Goal: Information Seeking & Learning: Learn about a topic

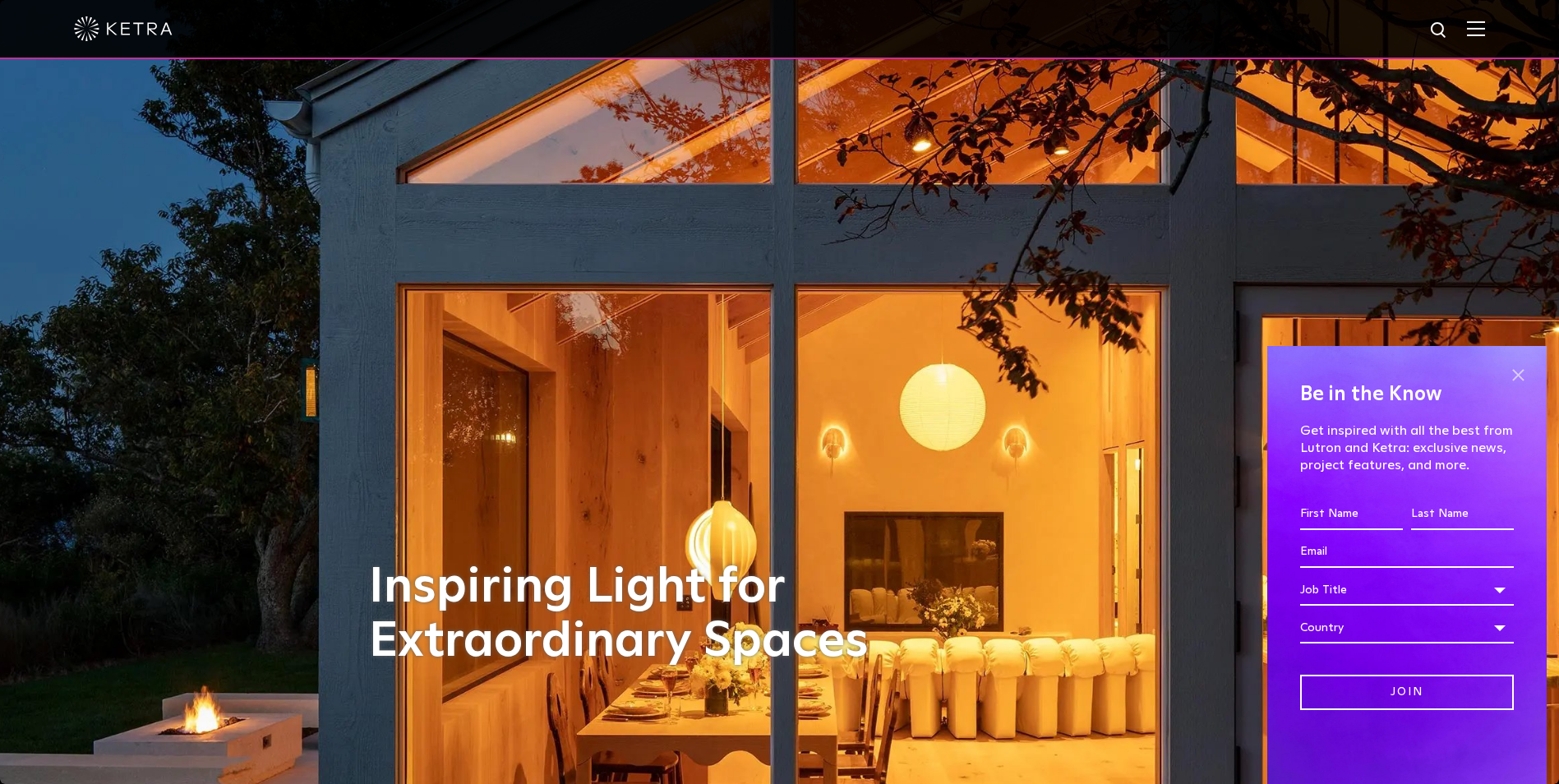
click at [1512, 373] on span at bounding box center [1518, 374] width 25 height 25
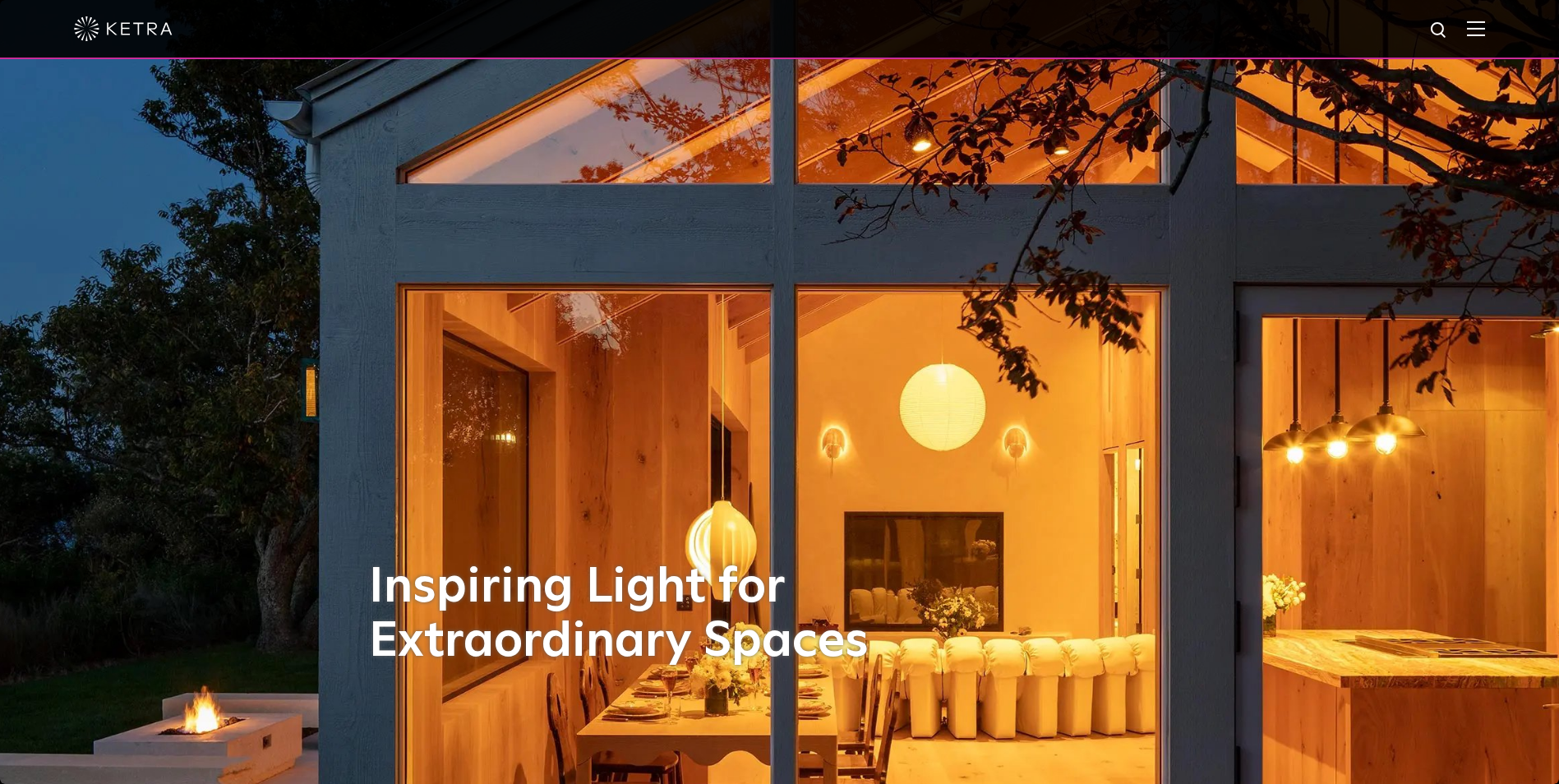
click at [1485, 36] on img at bounding box center [1475, 28] width 18 height 15
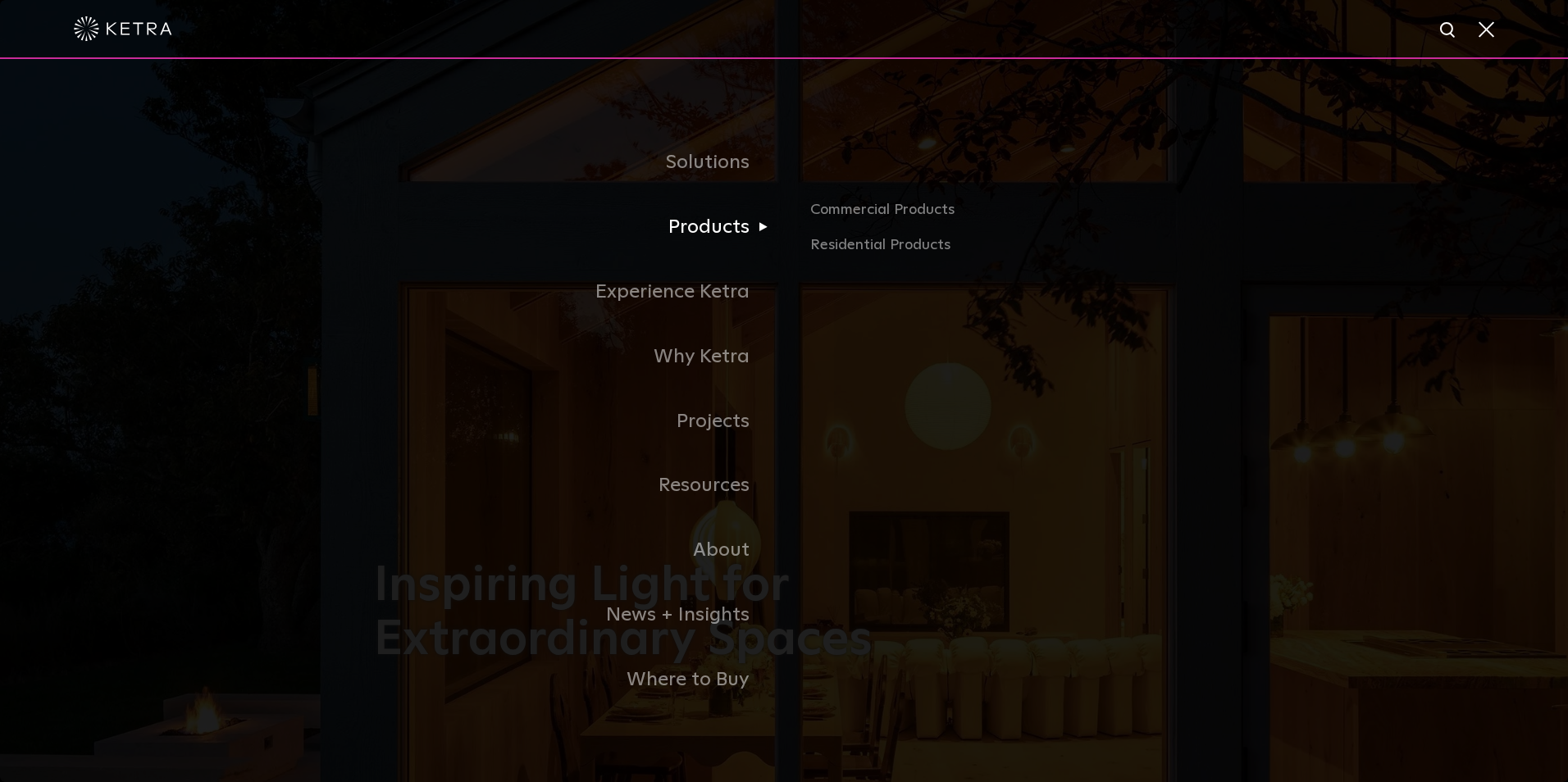
click at [694, 236] on link "Products" at bounding box center [579, 227] width 410 height 65
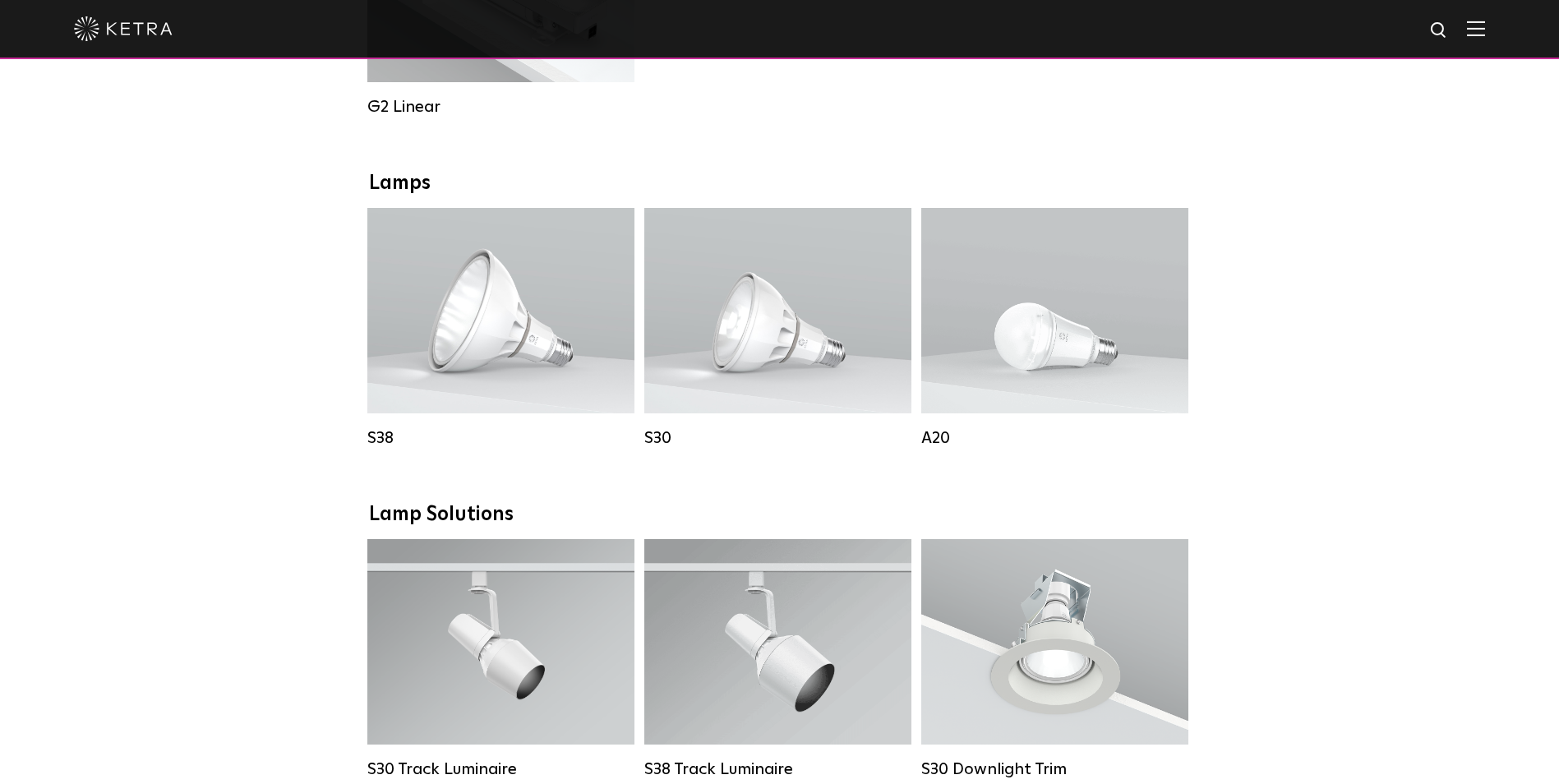
scroll to position [1096, 0]
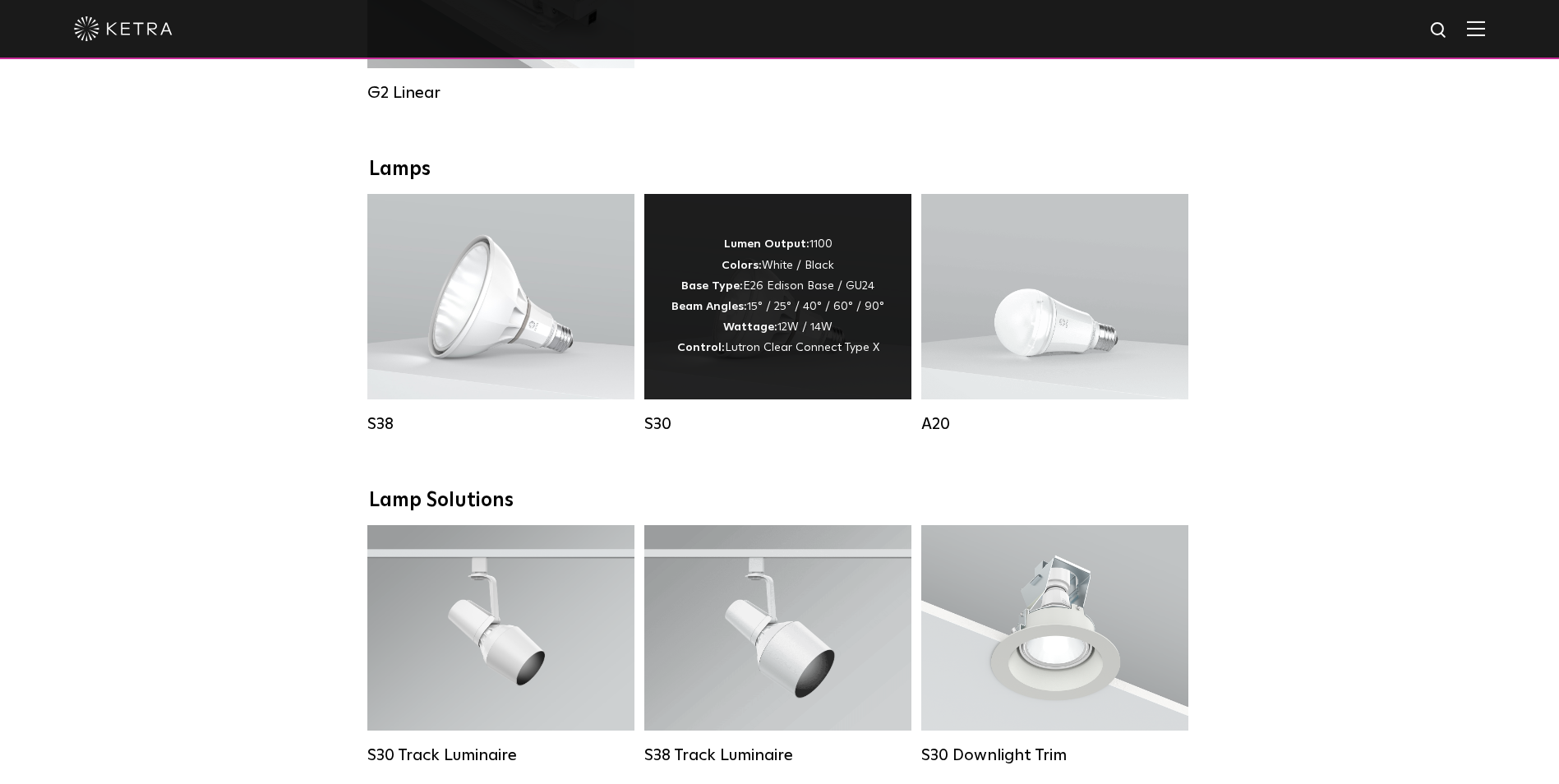
click at [772, 317] on div "Lumen Output: 1100 Colors: White / Black Base Type: E26 Edison Base / GU24 Beam…" at bounding box center [777, 296] width 213 height 124
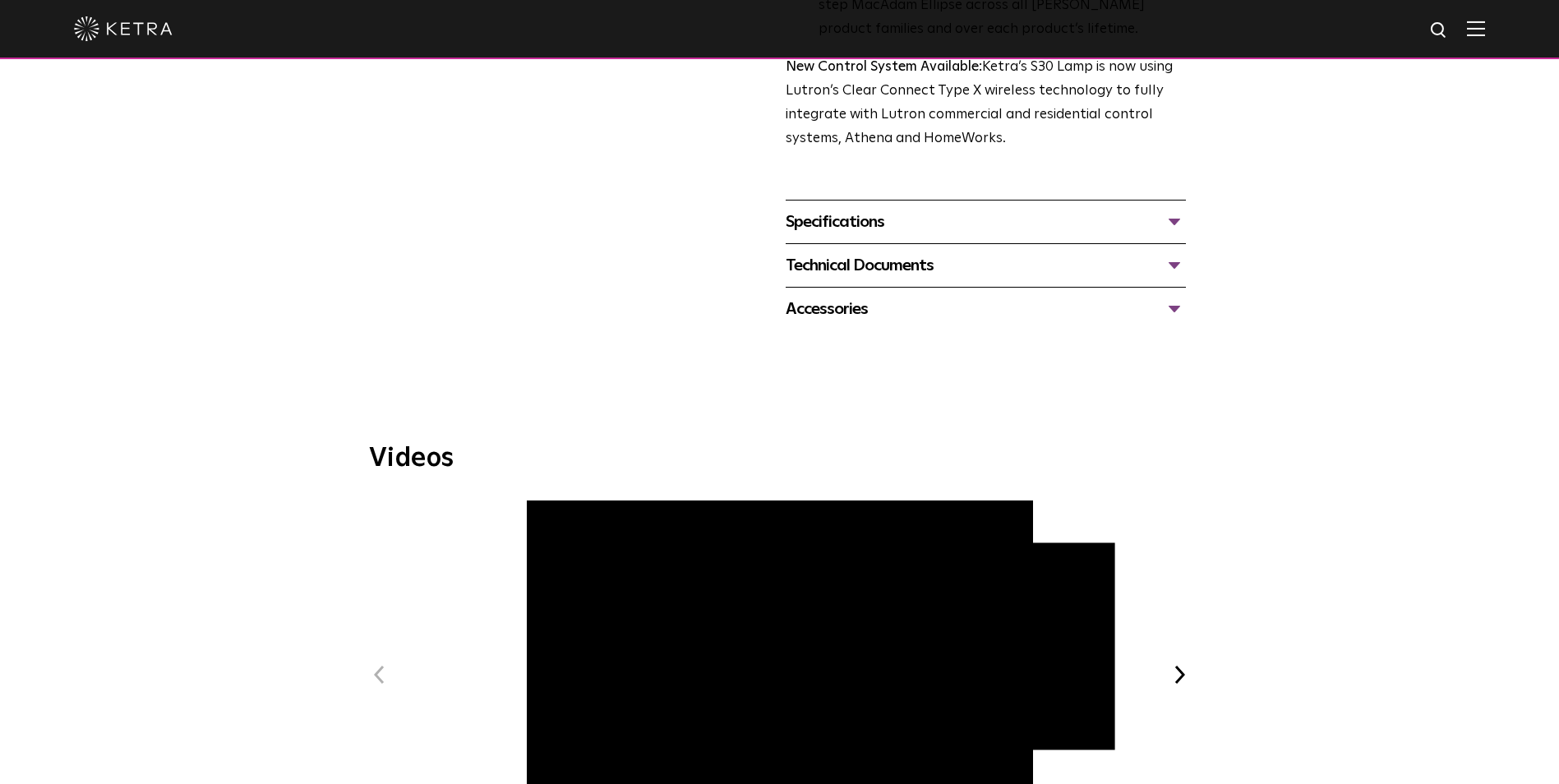
scroll to position [602, 0]
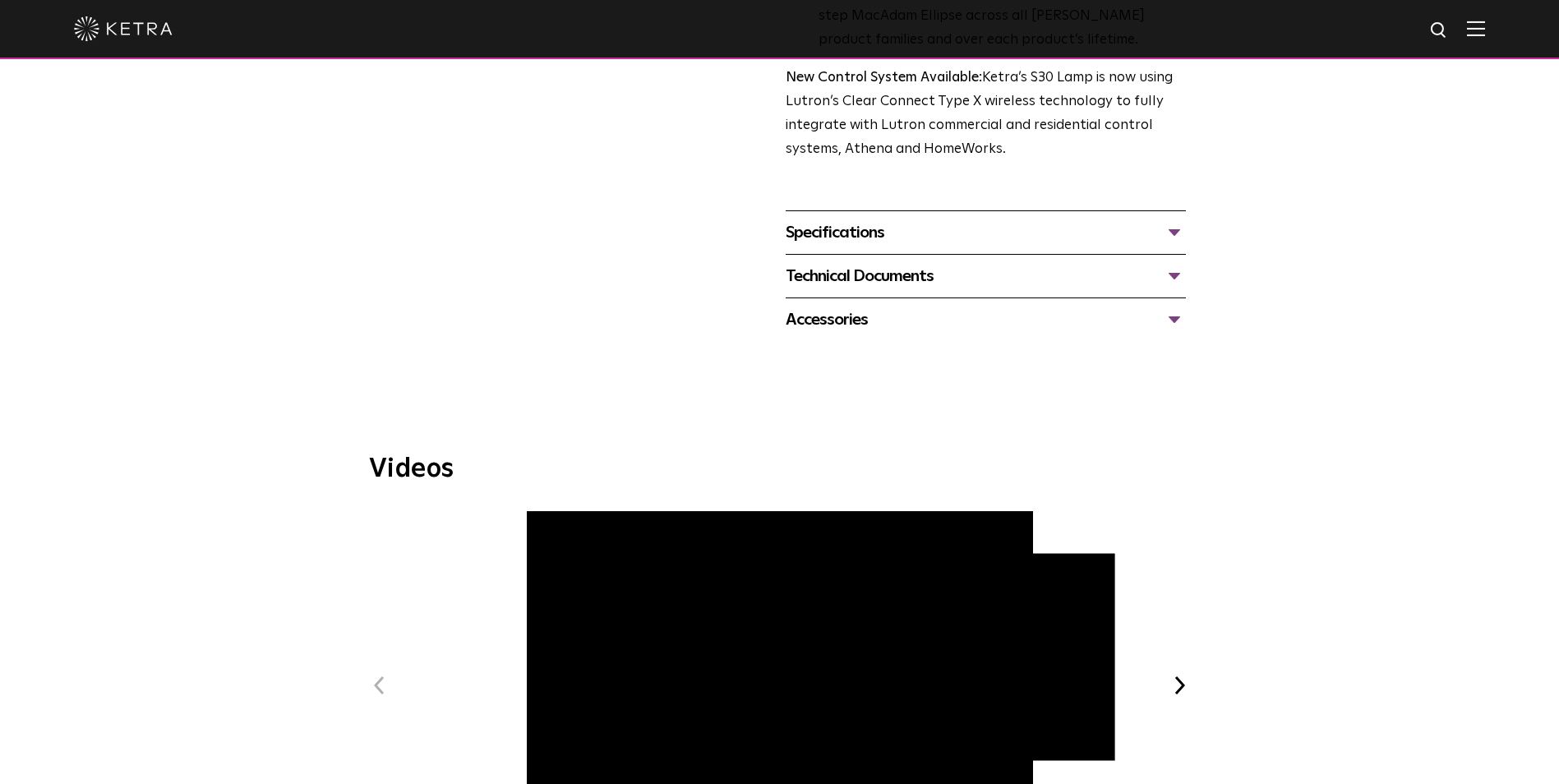
click at [815, 232] on div "Specifications" at bounding box center [986, 232] width 401 height 26
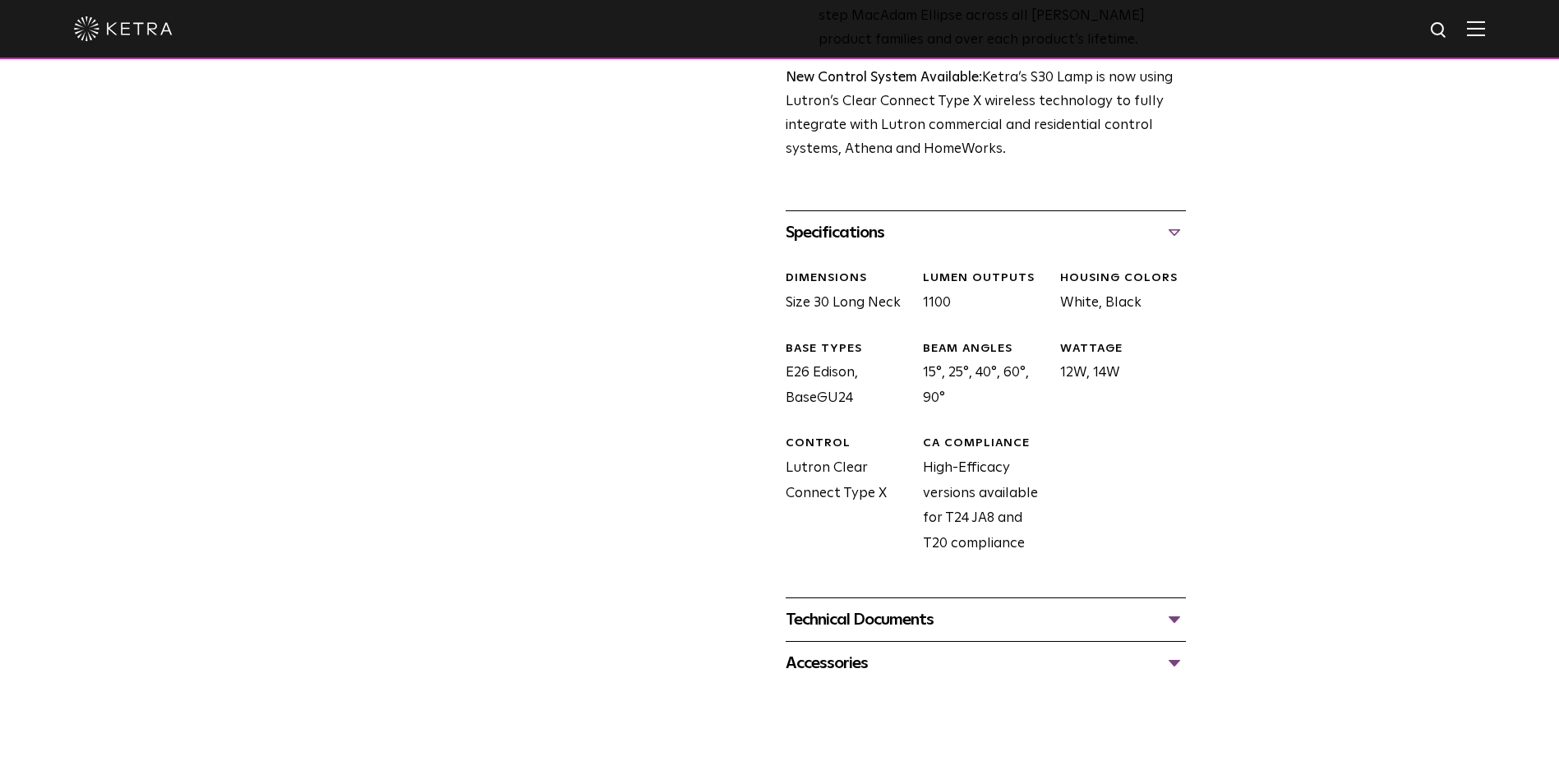
click at [874, 614] on div "Technical Documents" at bounding box center [986, 619] width 401 height 26
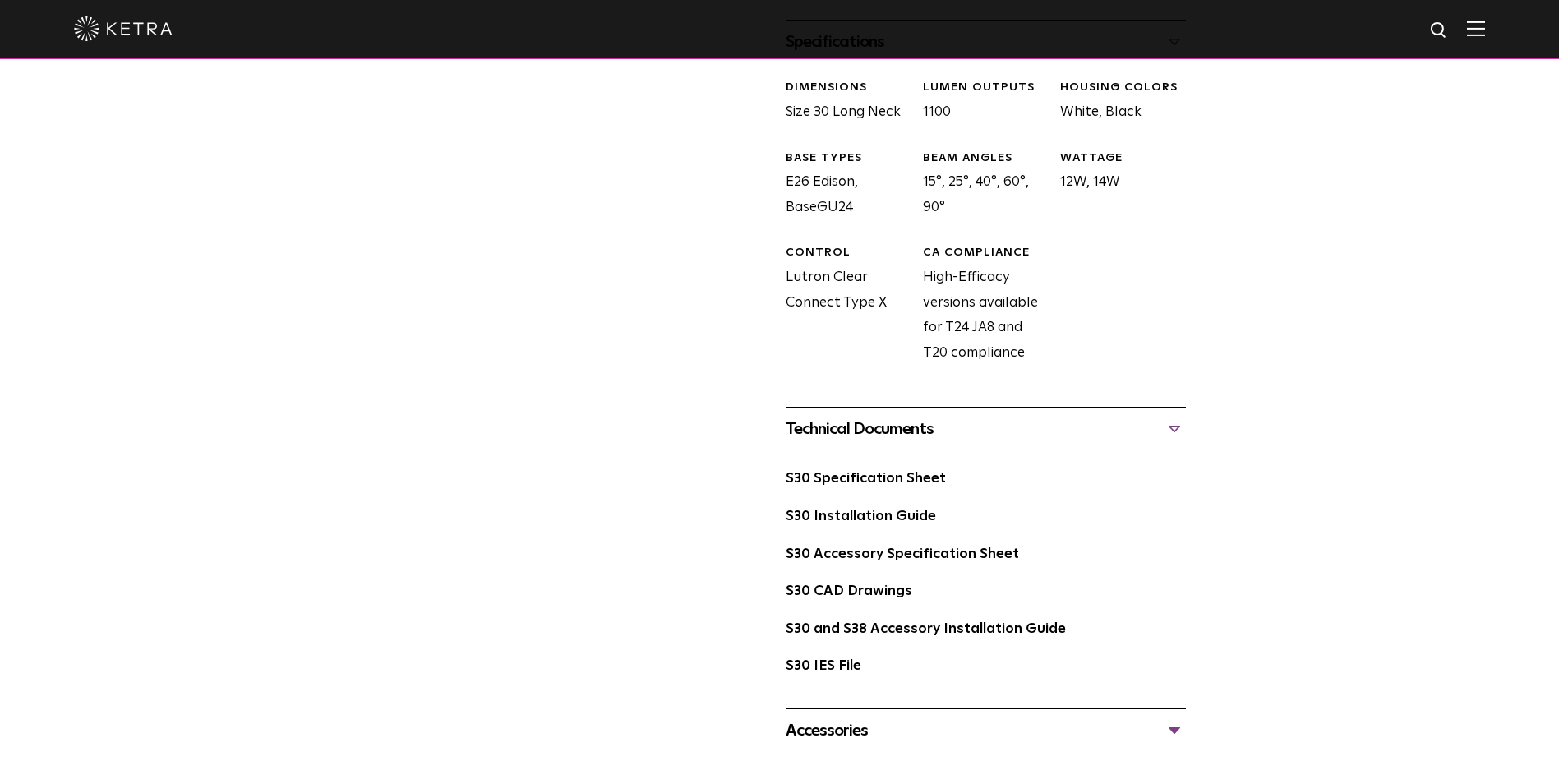
scroll to position [849, 0]
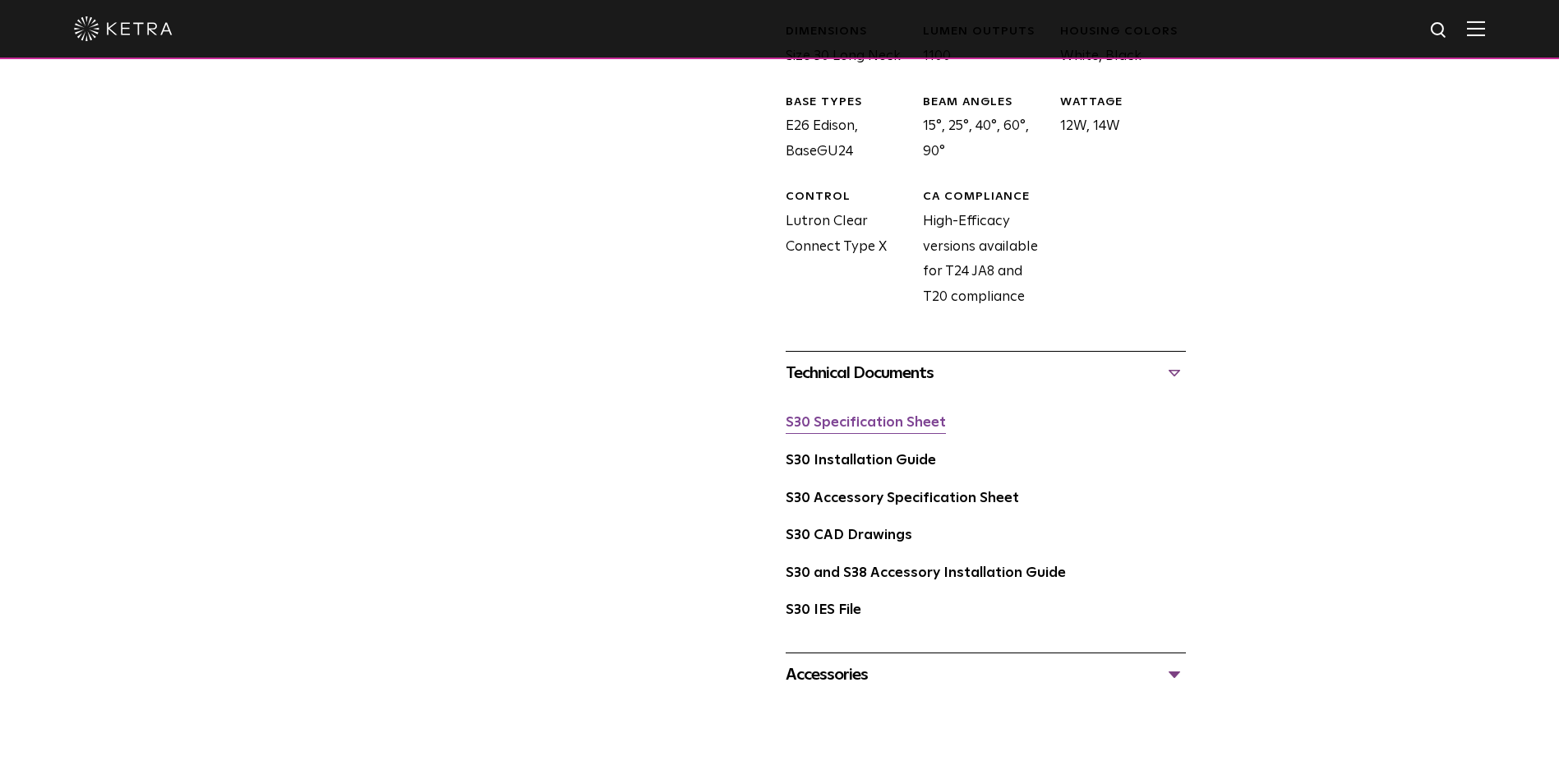
click at [811, 428] on link "S30 Specification Sheet" at bounding box center [865, 422] width 160 height 14
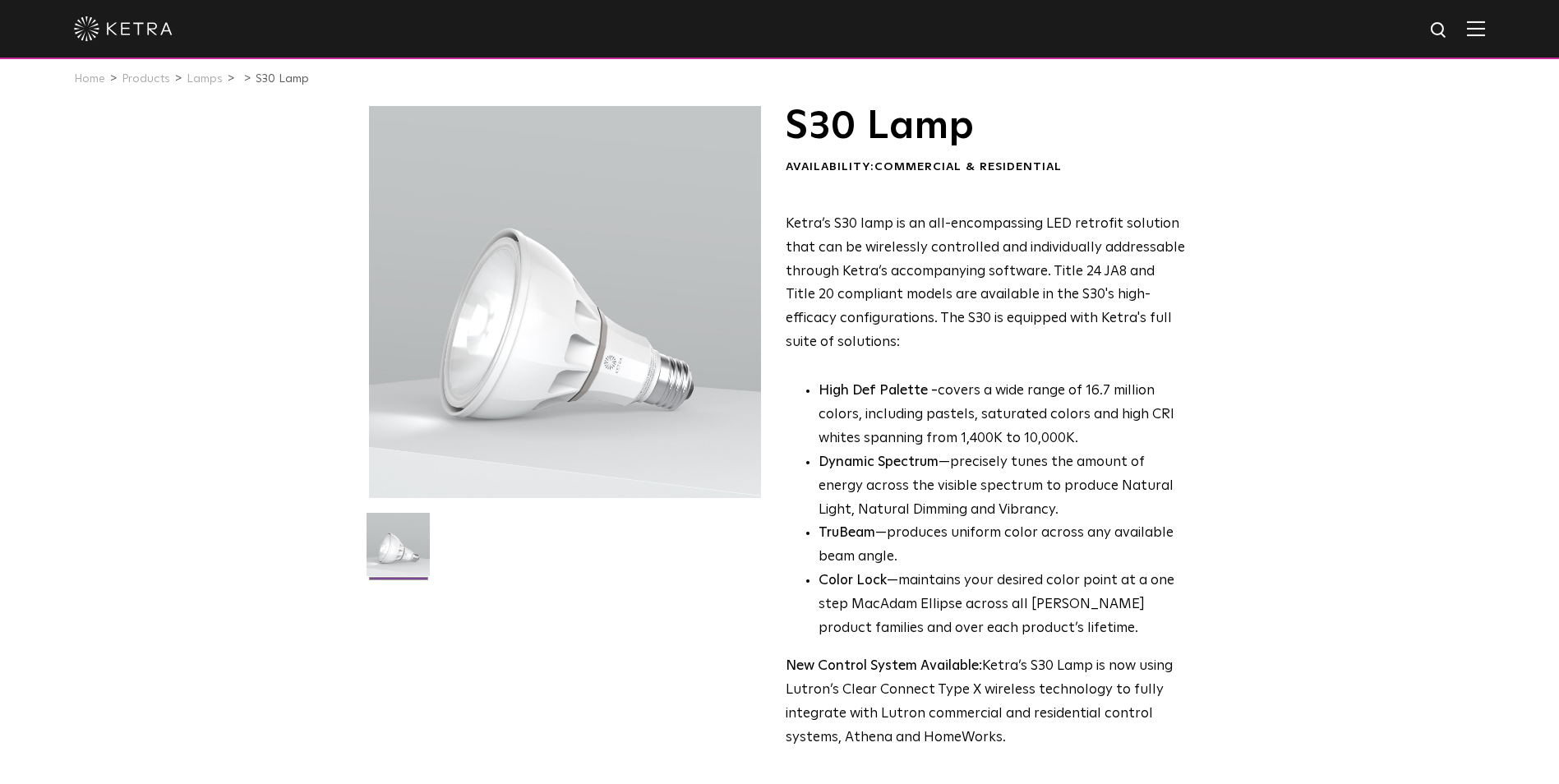
scroll to position [0, 0]
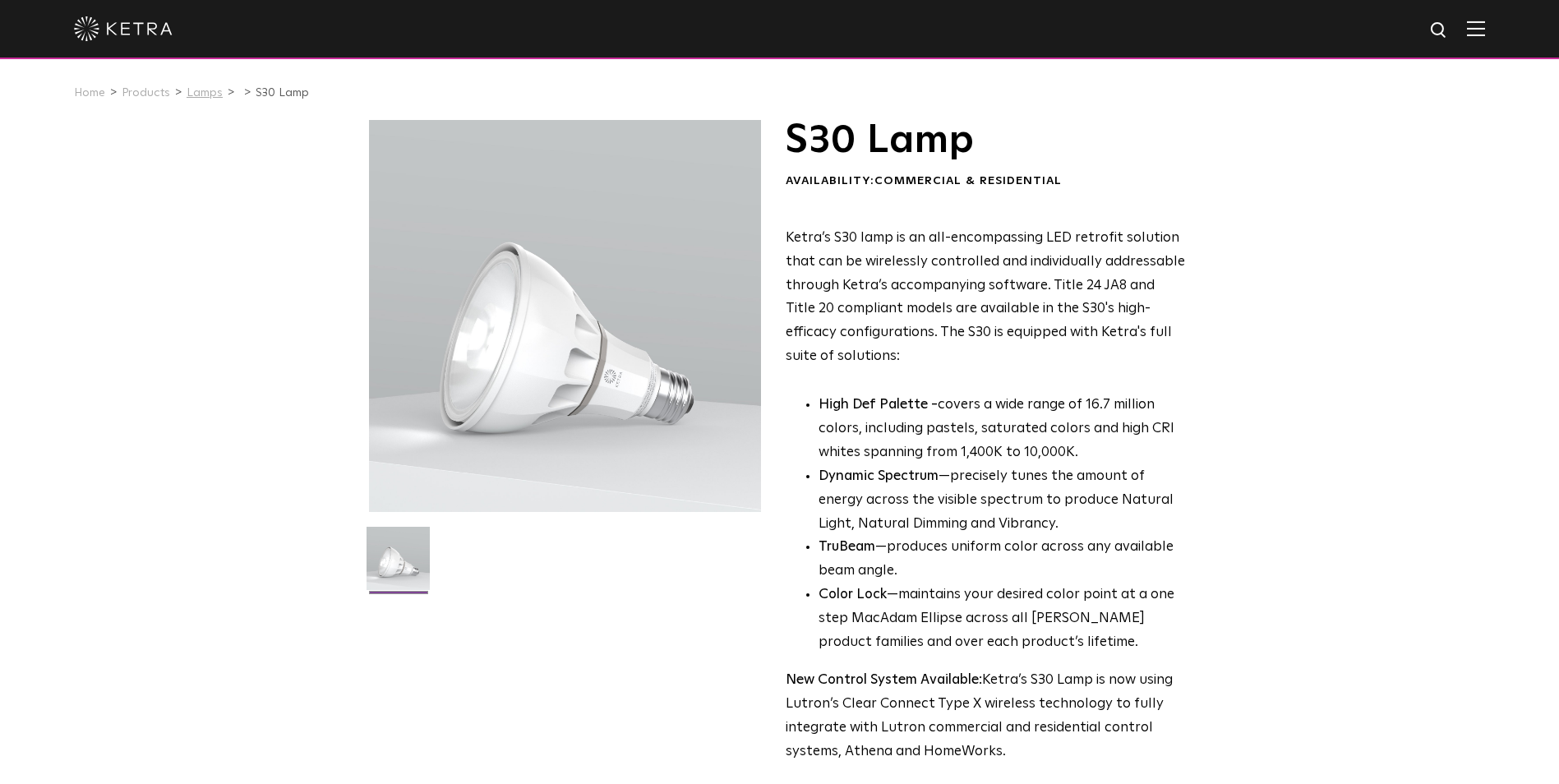
click at [195, 94] on link "Lamps" at bounding box center [204, 93] width 36 height 12
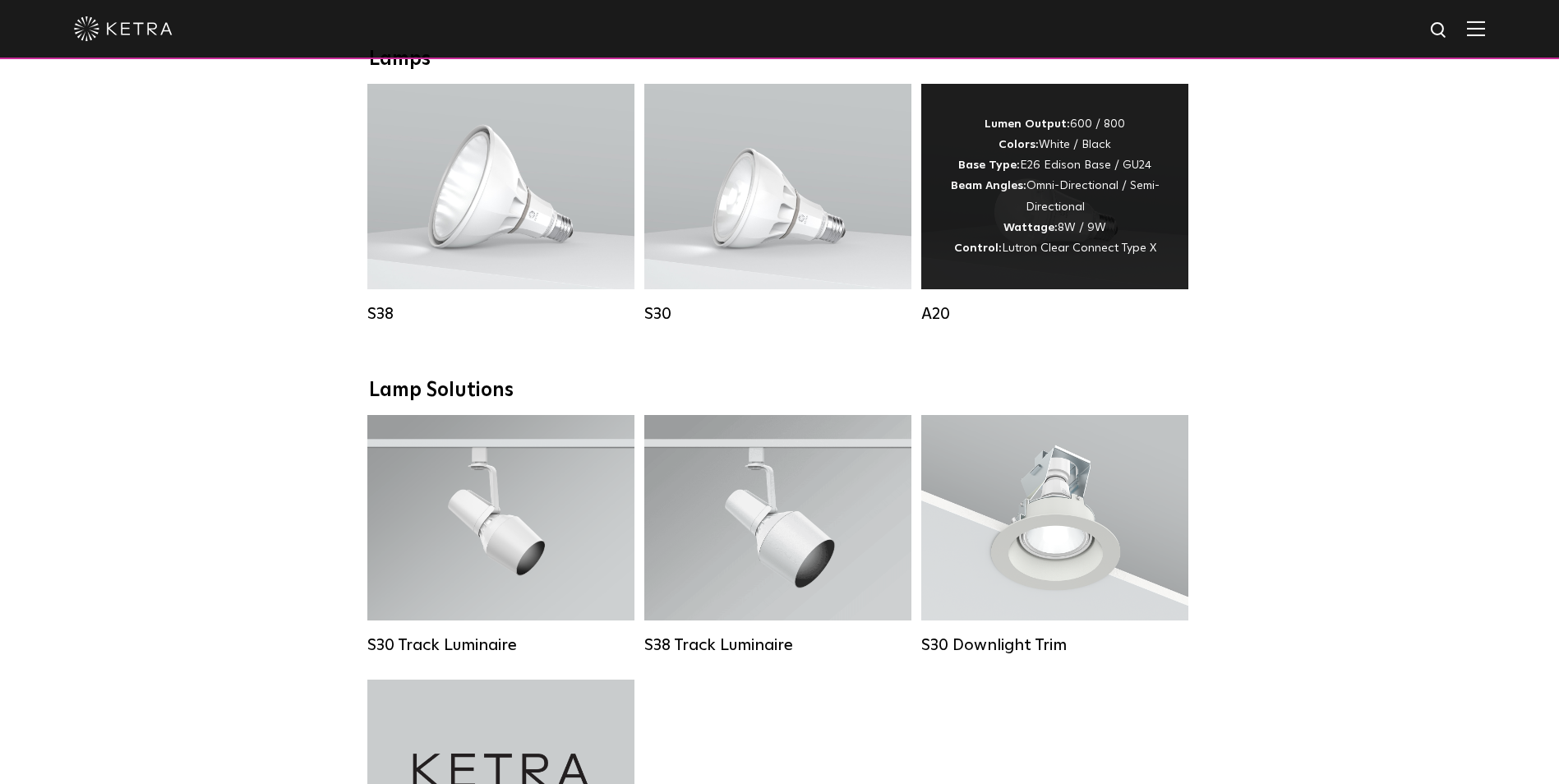
click at [1075, 218] on div "Lumen Output: 600 / 800 Colors: White / Black Base Type: E26 Edison Base / GU24…" at bounding box center [1054, 186] width 218 height 145
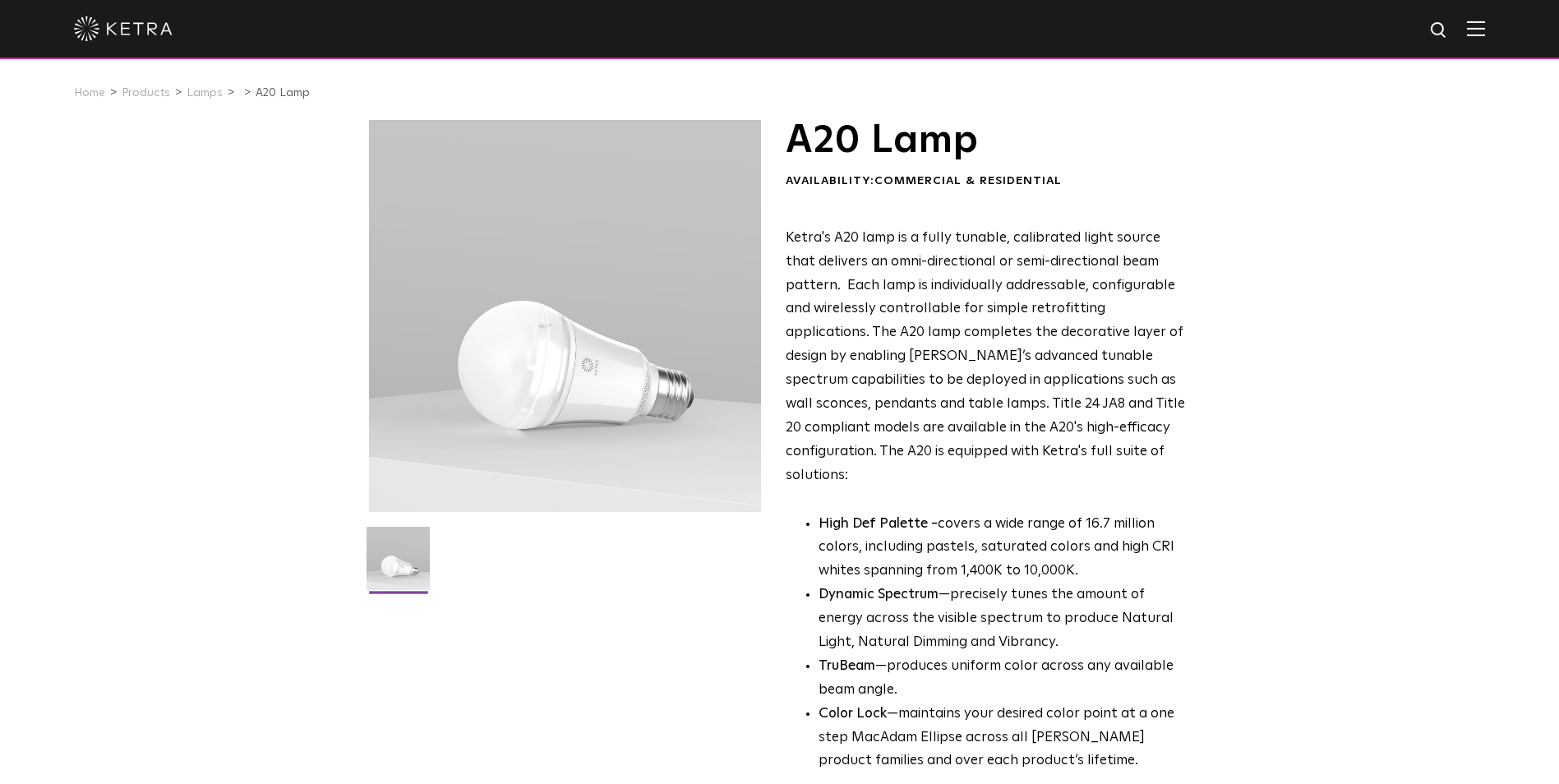
click at [1485, 30] on img at bounding box center [1475, 28] width 18 height 15
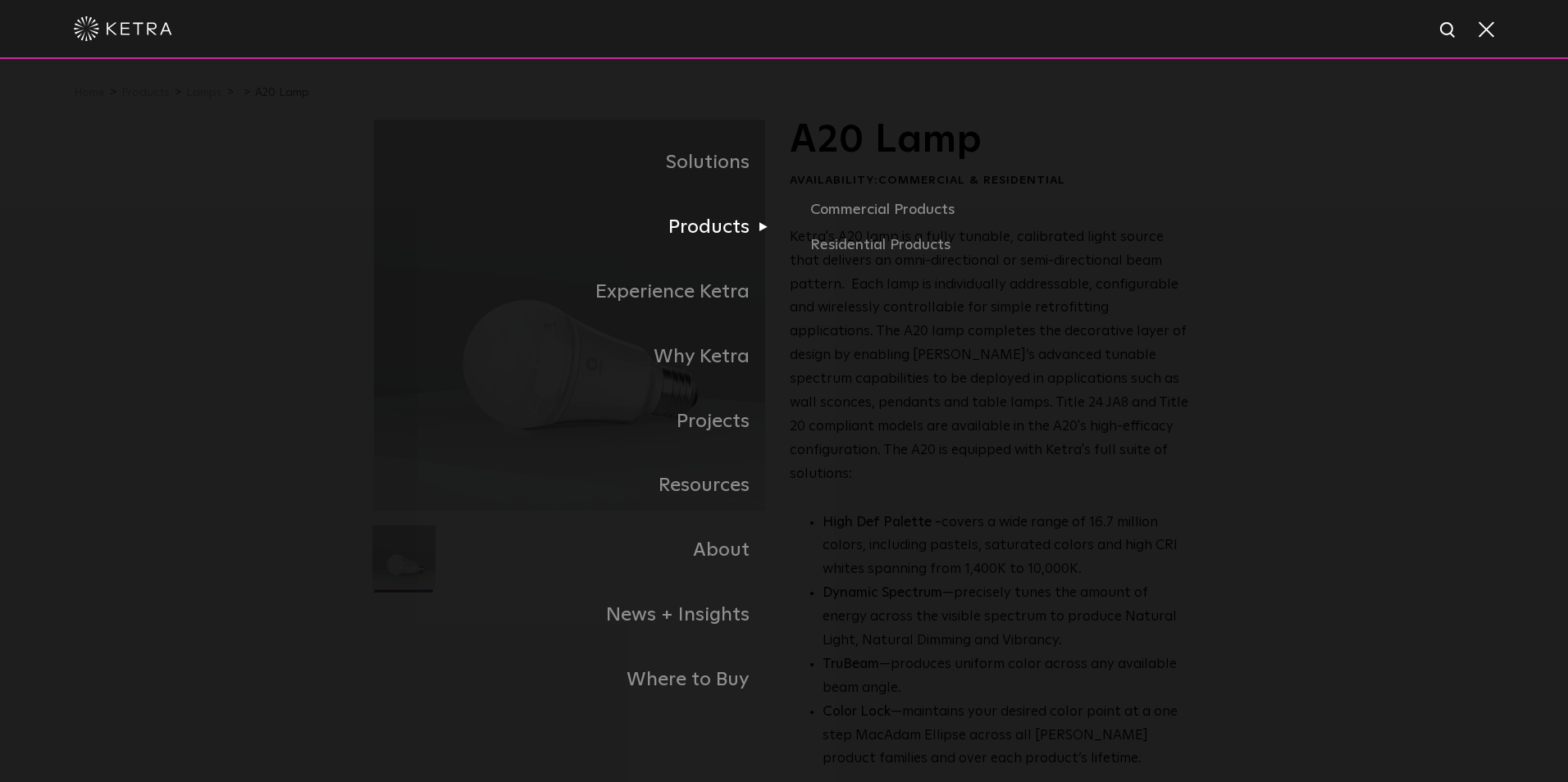
click at [712, 241] on link "Products" at bounding box center [579, 227] width 410 height 65
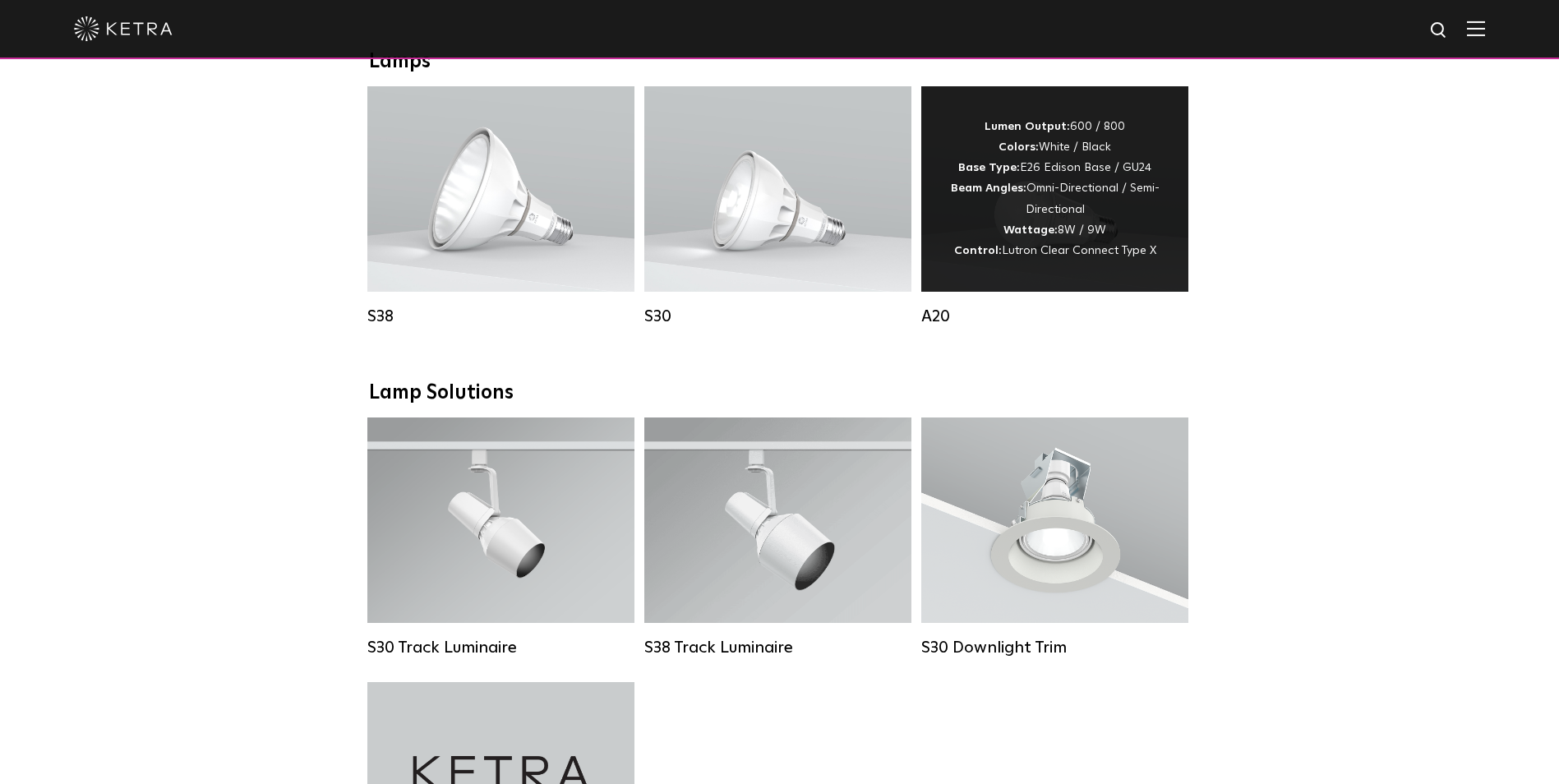
scroll to position [1206, 0]
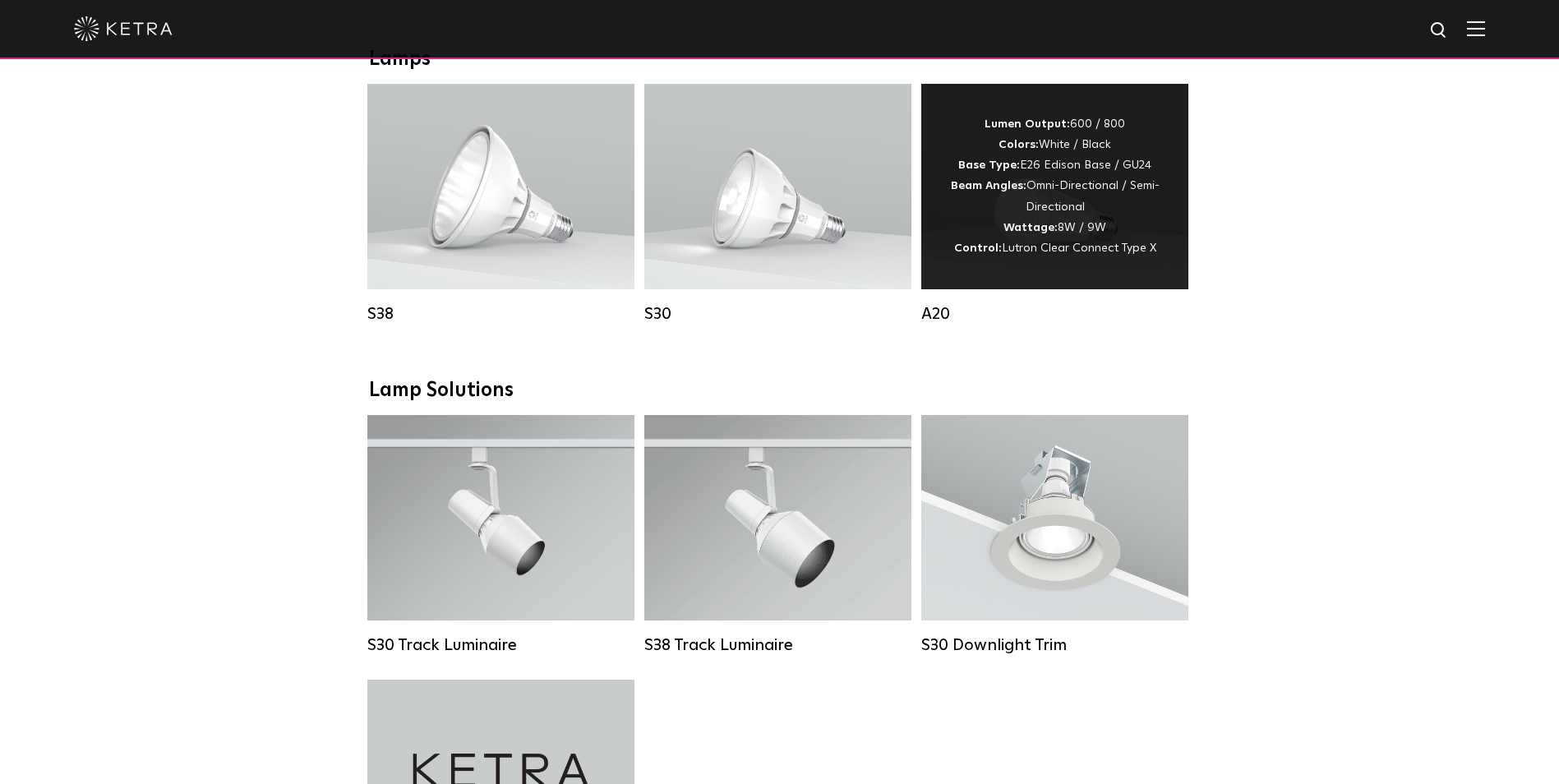
click at [1041, 208] on div "Lumen Output: 600 / 800 Colors: White / Black Base Type: E26 Edison Base / GU24…" at bounding box center [1054, 186] width 218 height 145
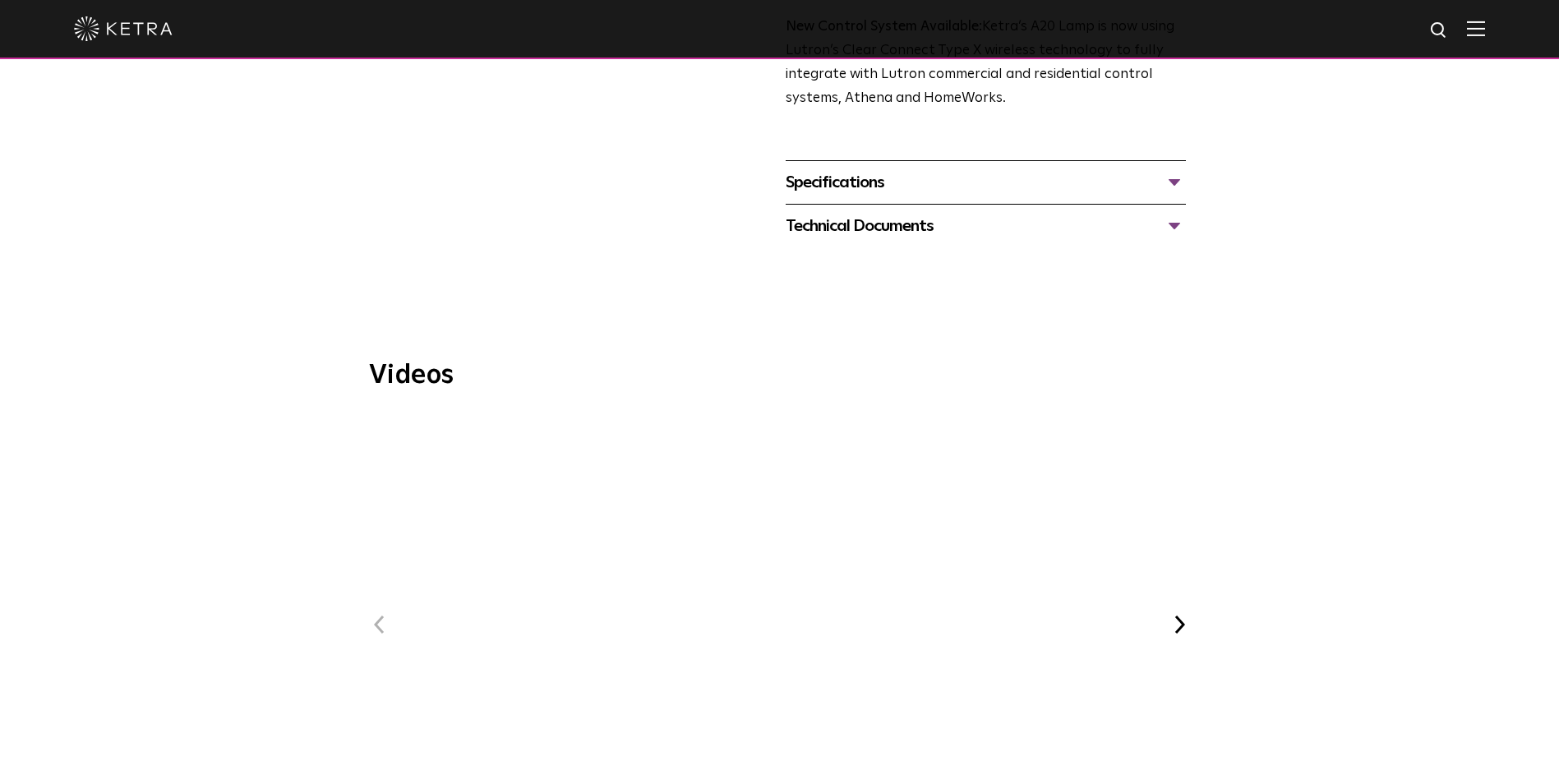
scroll to position [766, 0]
click at [851, 174] on div "Specifications" at bounding box center [986, 187] width 401 height 26
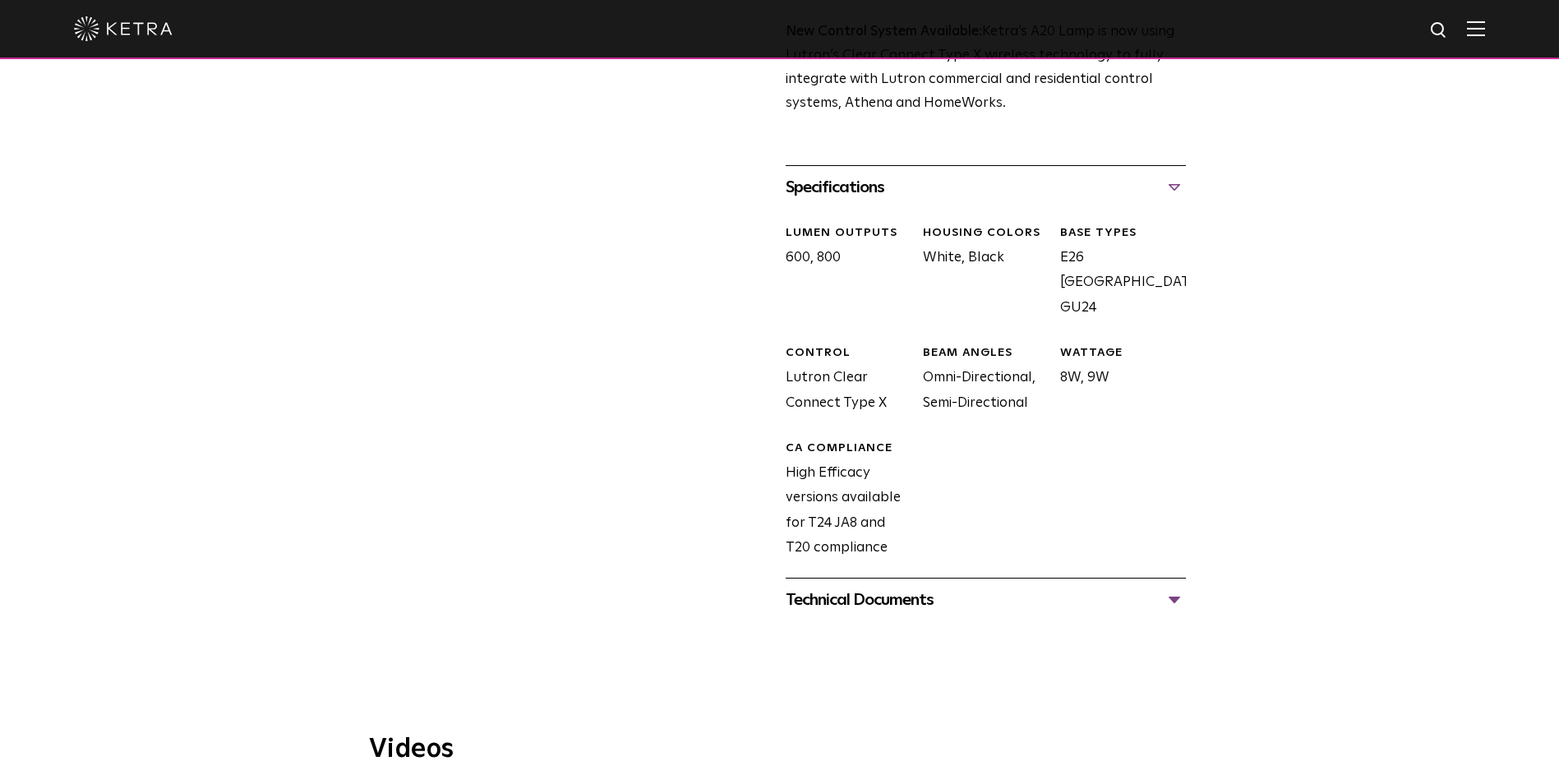
click at [856, 587] on div "Technical Documents" at bounding box center [986, 599] width 401 height 26
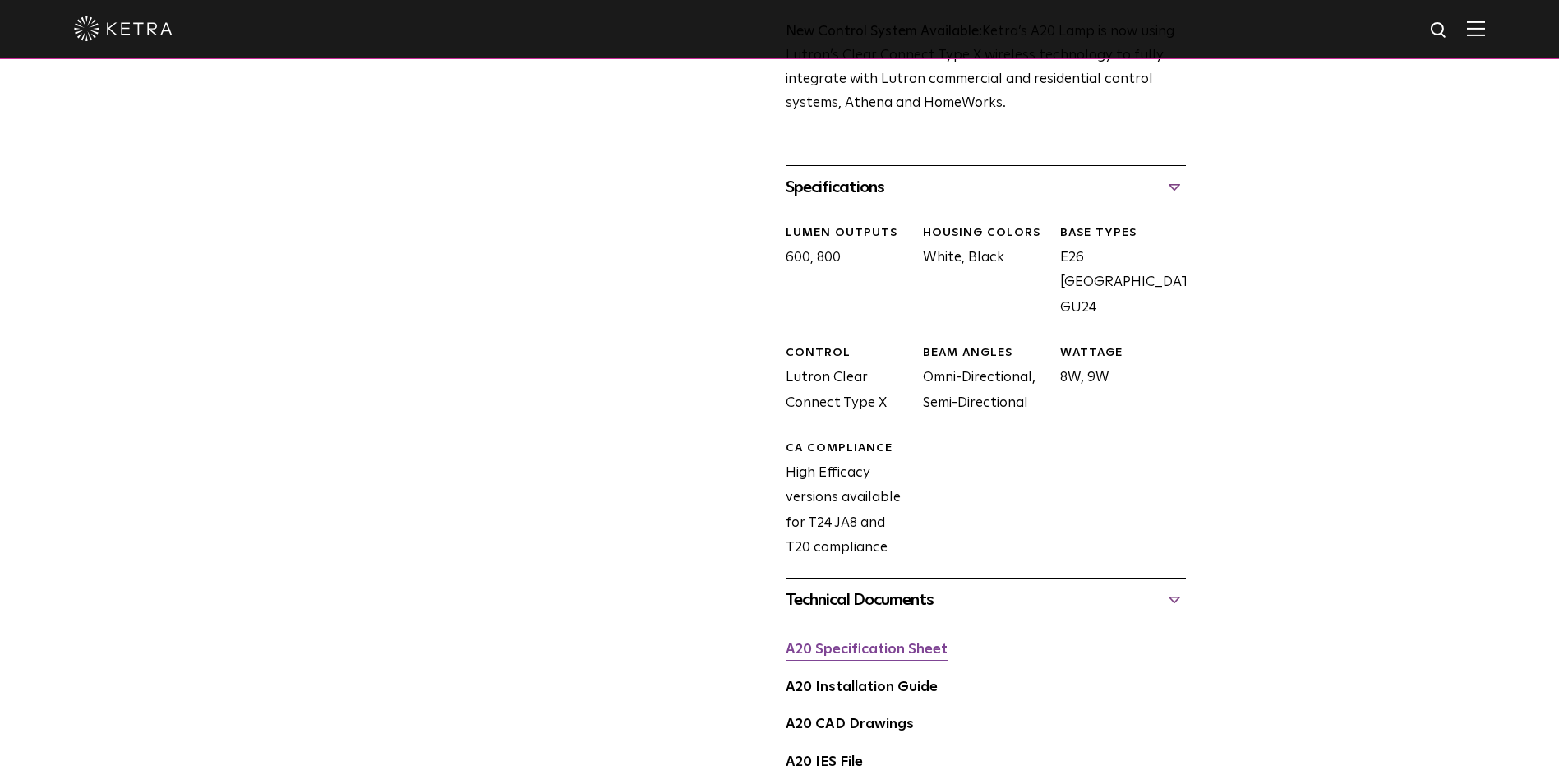
click at [864, 643] on link "A20 Specification Sheet" at bounding box center [866, 649] width 162 height 14
